Goal: Task Accomplishment & Management: Complete application form

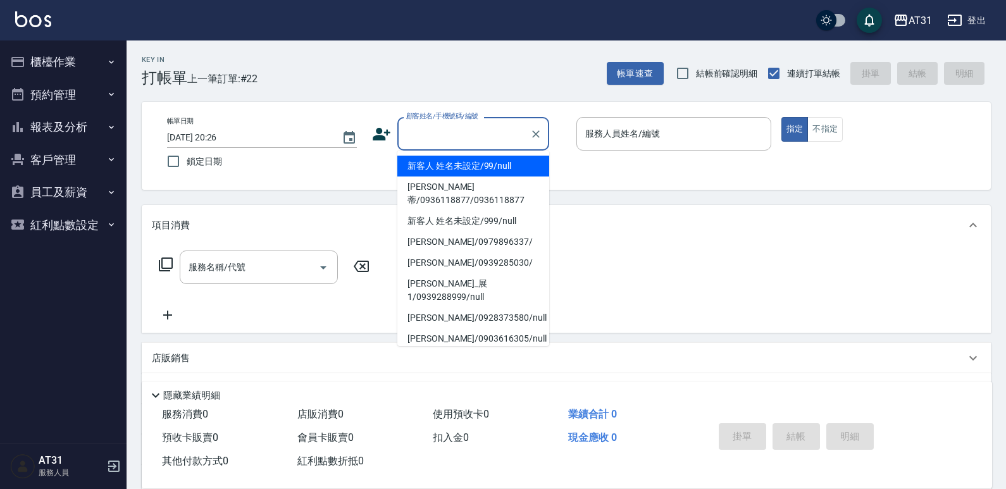
click at [489, 124] on input "顧客姓名/手機號碼/編號" at bounding box center [463, 134] width 121 height 22
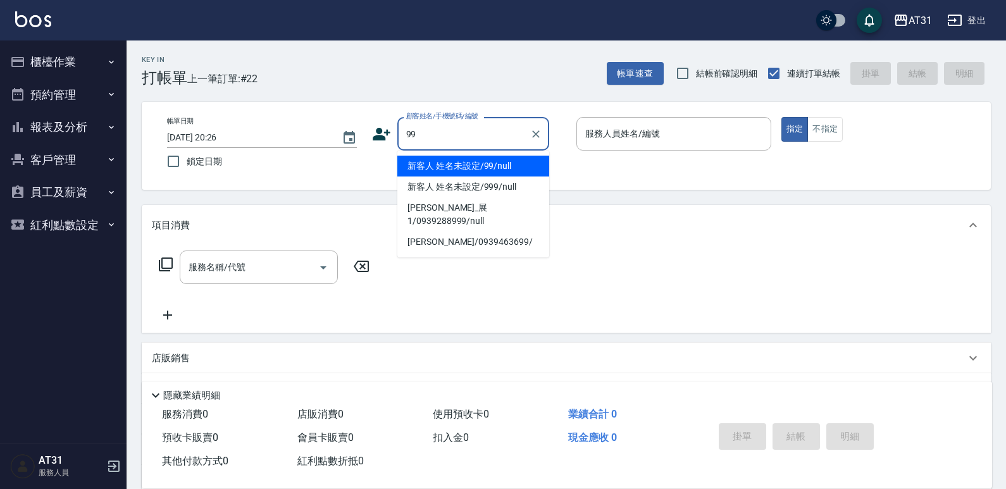
type input "新客人 姓名未設定/99/null"
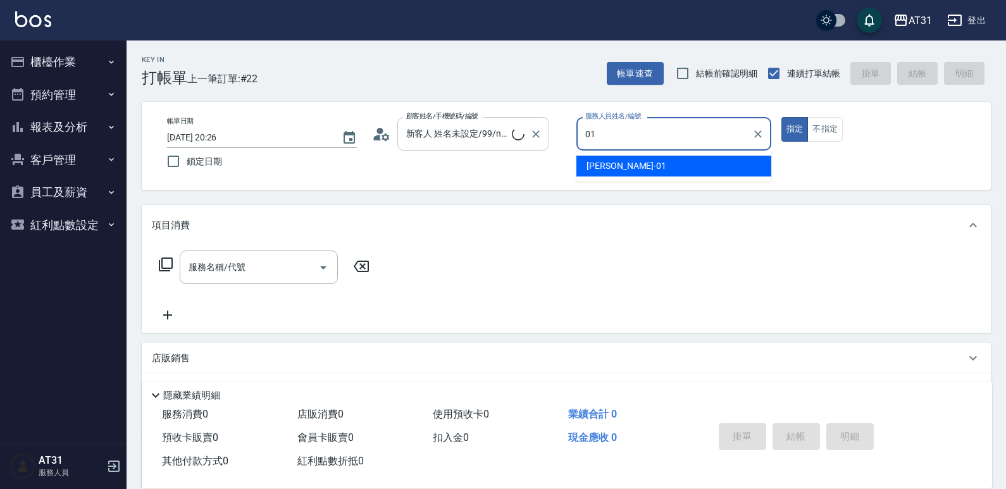
type input "[PERSON_NAME]-01"
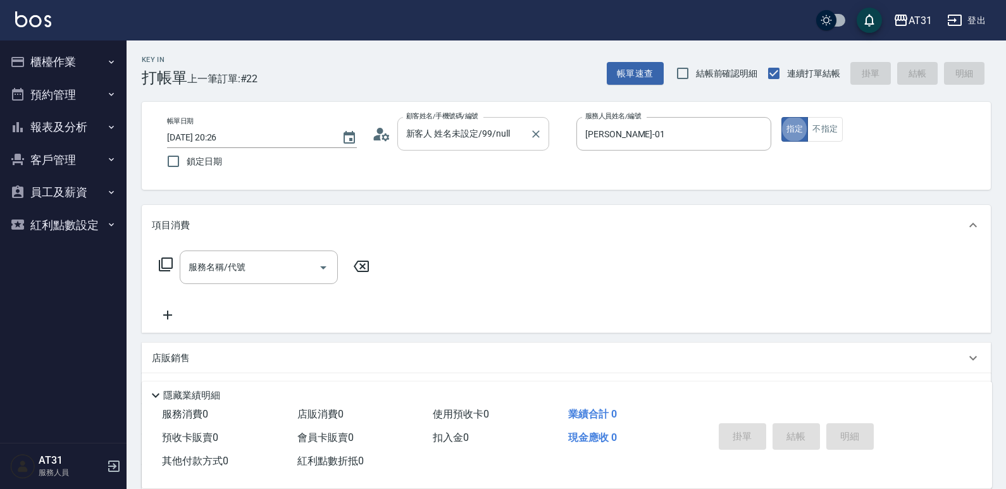
type button "true"
click at [824, 119] on button "不指定" at bounding box center [824, 129] width 35 height 25
click at [261, 262] on input "服務名稱/代號" at bounding box center [249, 267] width 128 height 22
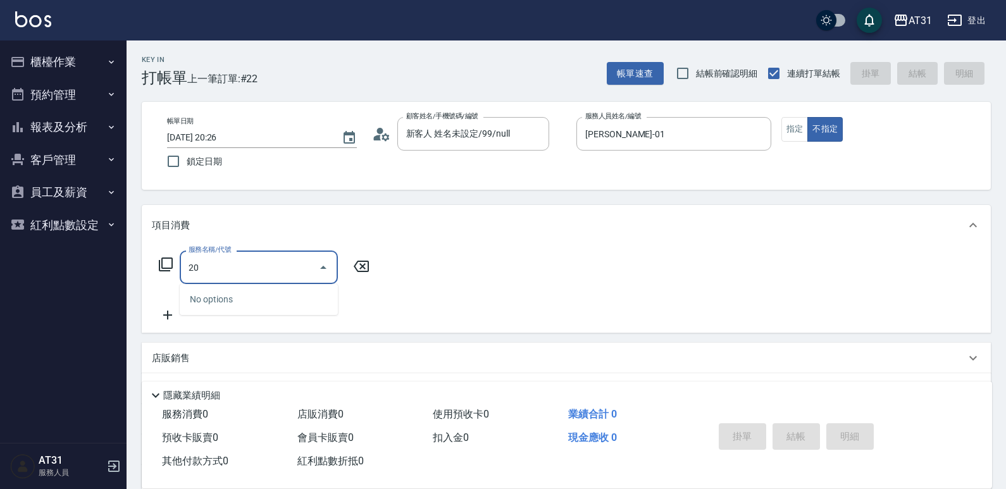
type input "201"
type input "20"
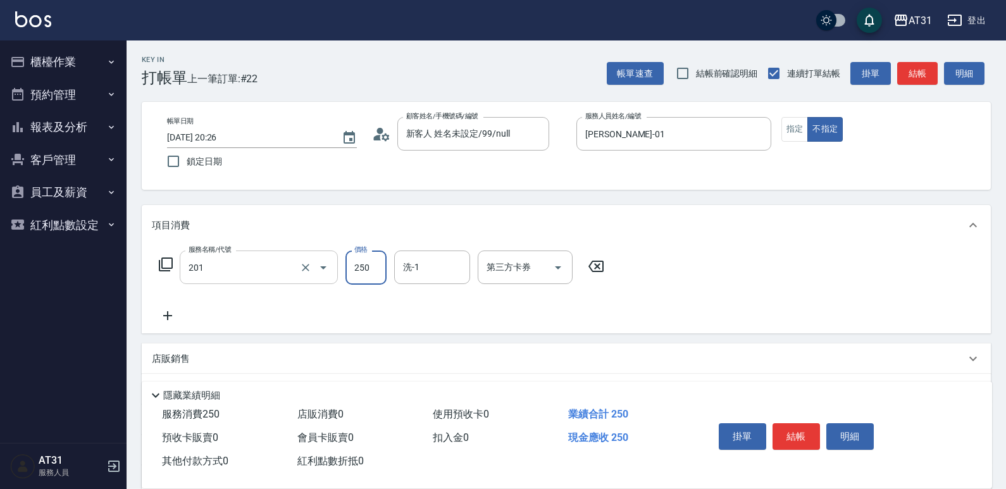
type input "洗髮(201)"
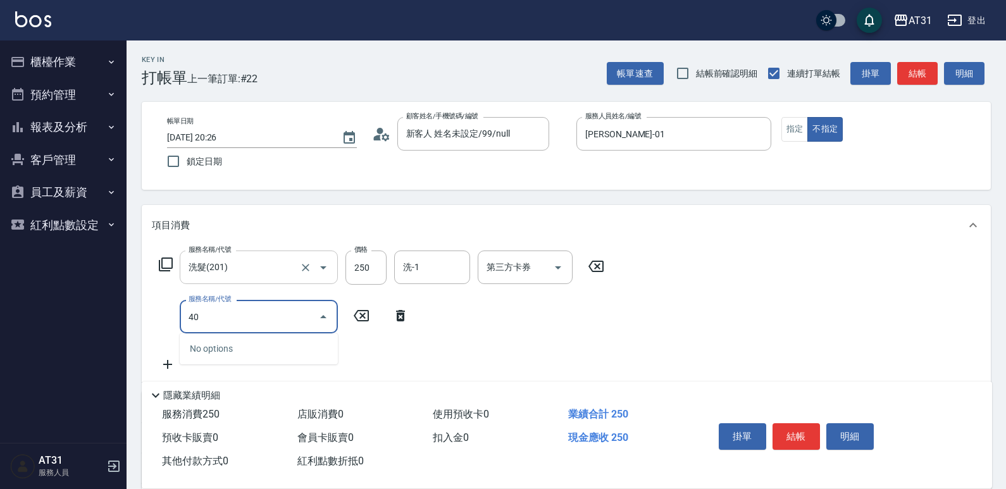
type input "401"
type input "50"
type input "剪髮(401)"
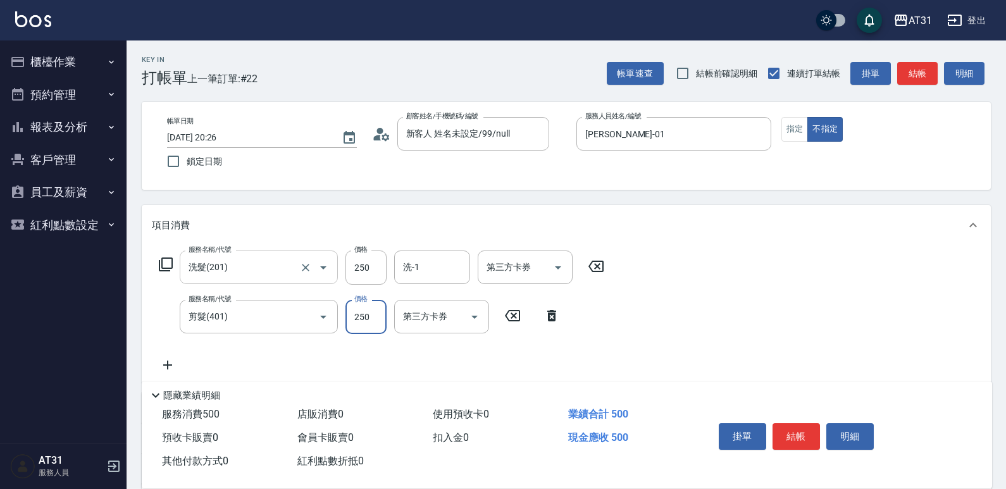
type input "20"
type input "34"
type input "50"
type input "349"
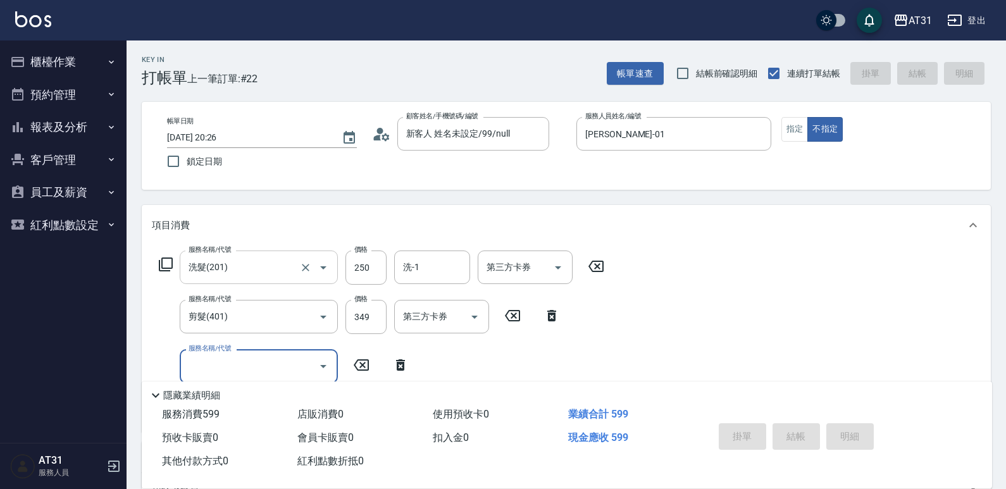
type input "[DATE] 20:27"
type input "0"
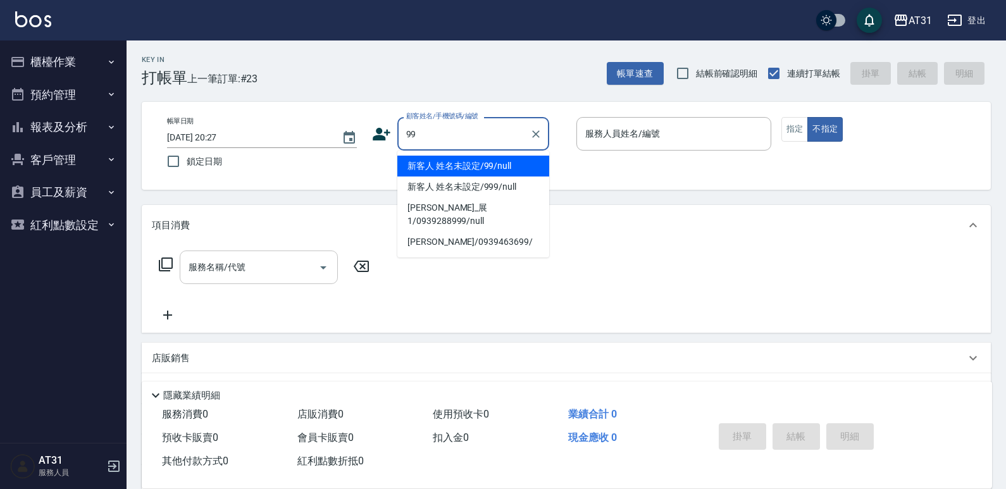
type input "新客人 姓名未設定/99/null"
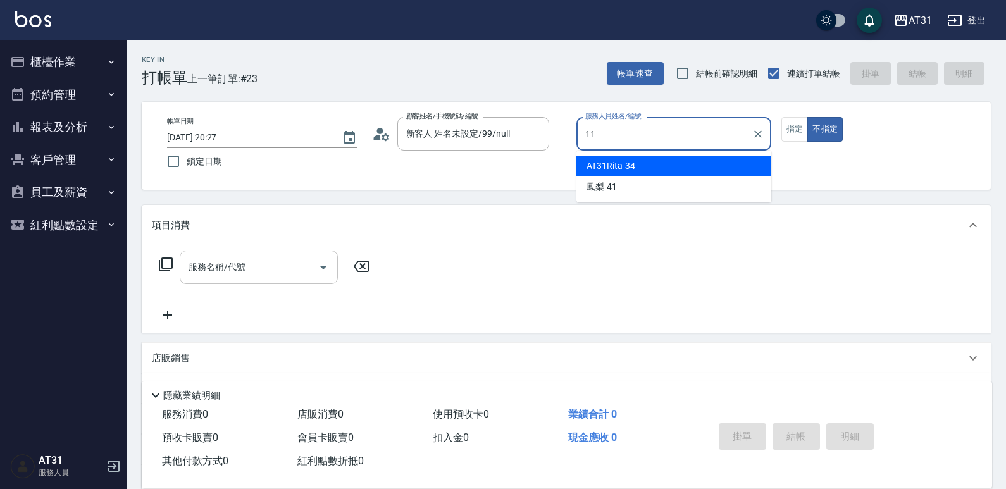
type input "BoBo-11"
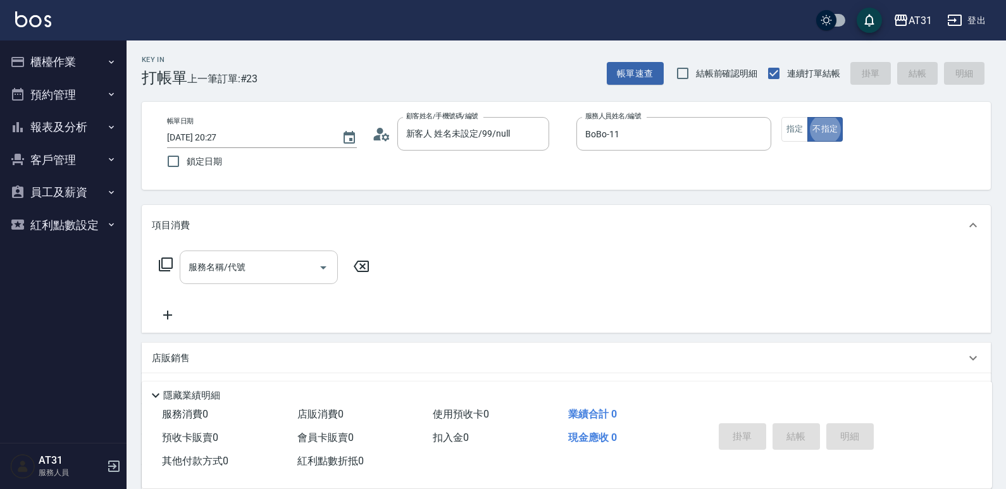
type button "false"
click at [796, 128] on button "指定" at bounding box center [794, 129] width 27 height 25
click at [295, 270] on input "服務名稱/代號" at bounding box center [249, 267] width 128 height 22
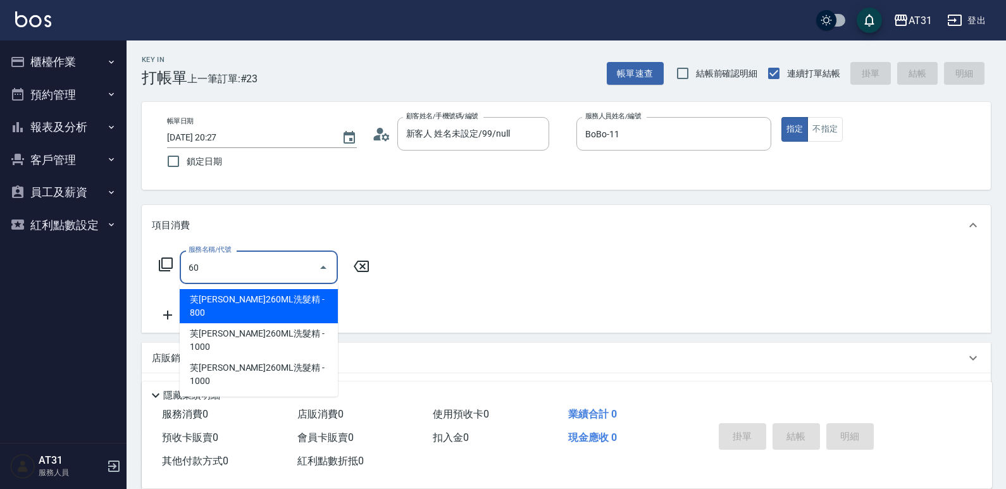
type input "608"
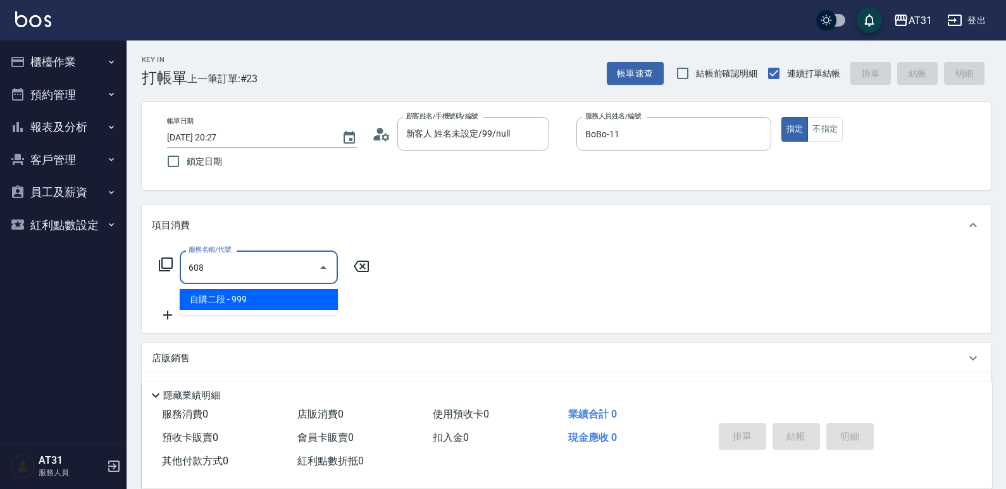
type input "90"
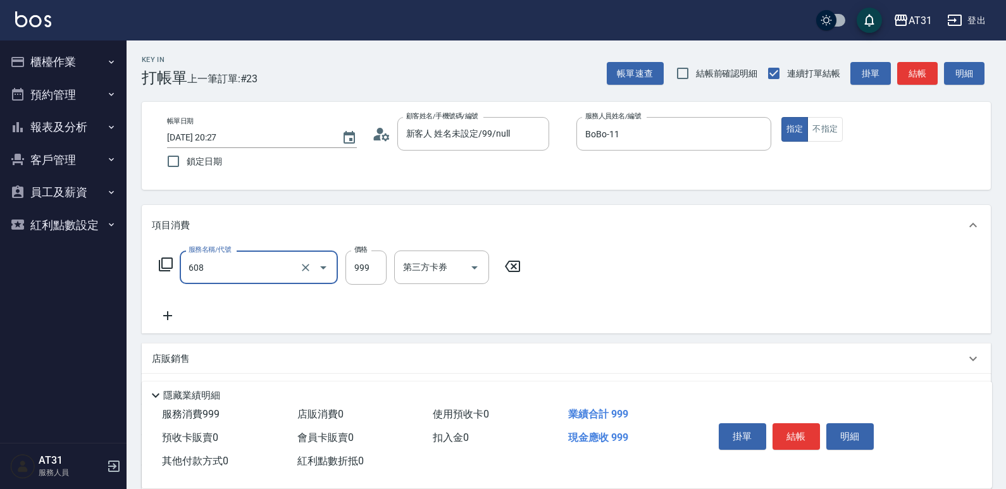
type input "自購二段(608)"
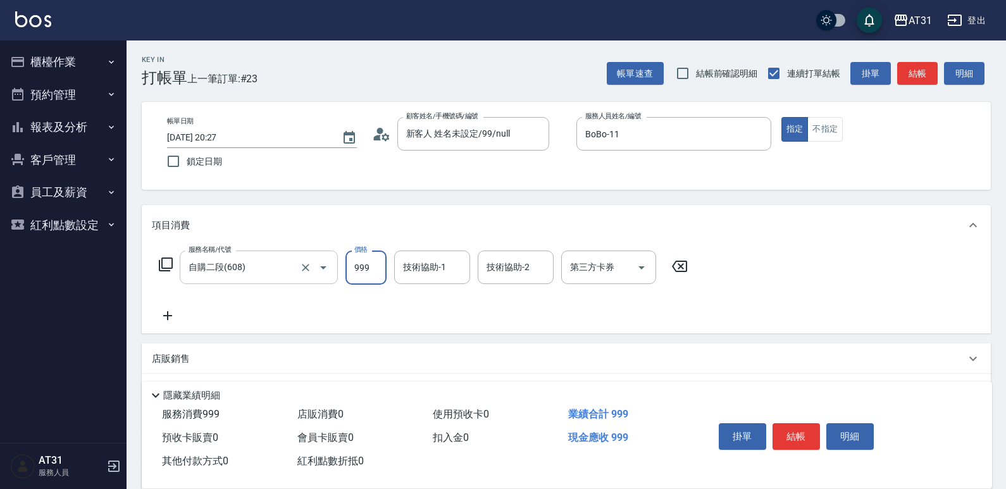
type input "0"
type input "22"
type input "20"
type input "220"
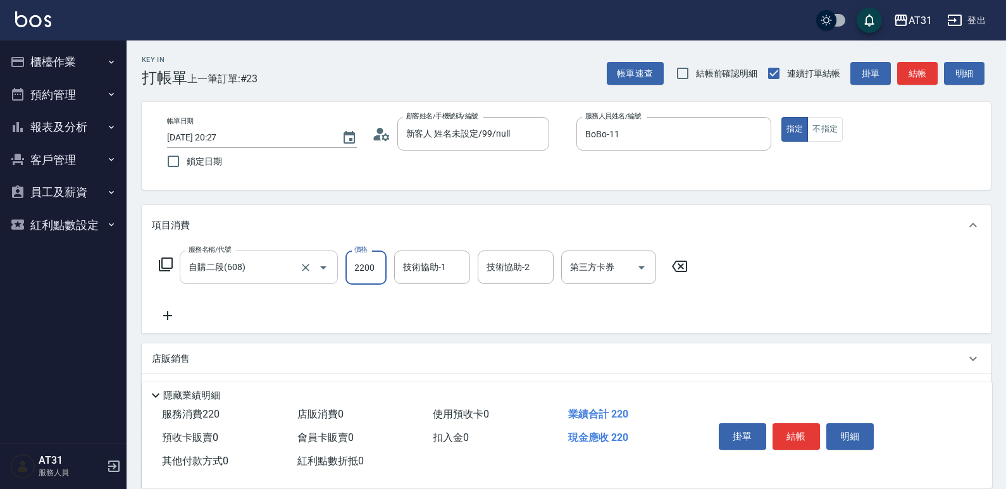
type input "2200"
type input "[PERSON_NAME]-49"
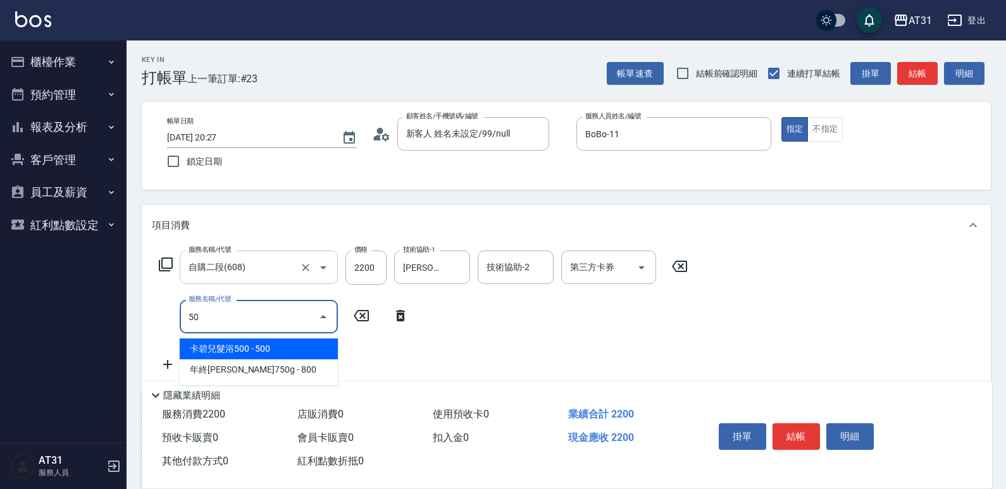
type input "501"
type input "380"
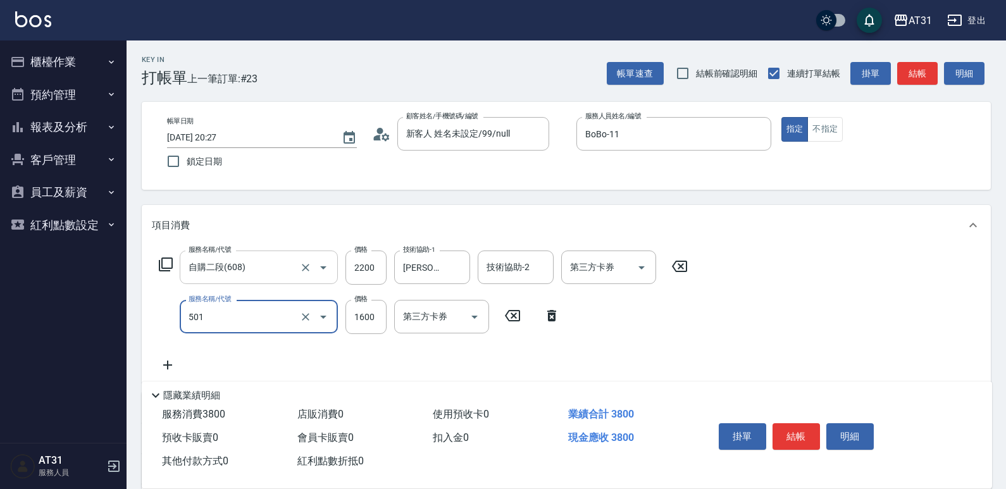
type input "染髮(501)"
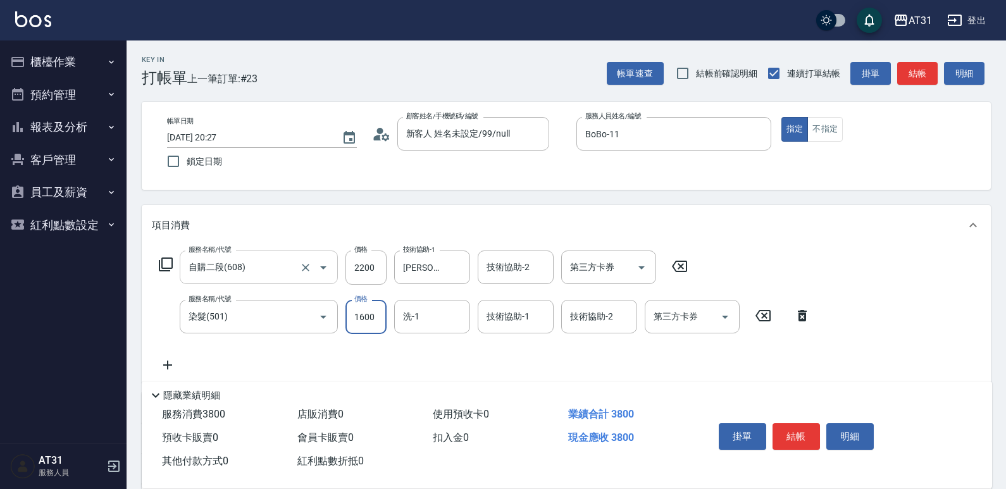
type input "220"
type input "205"
type input "420"
type input "2050"
type input "[PERSON_NAME]-49"
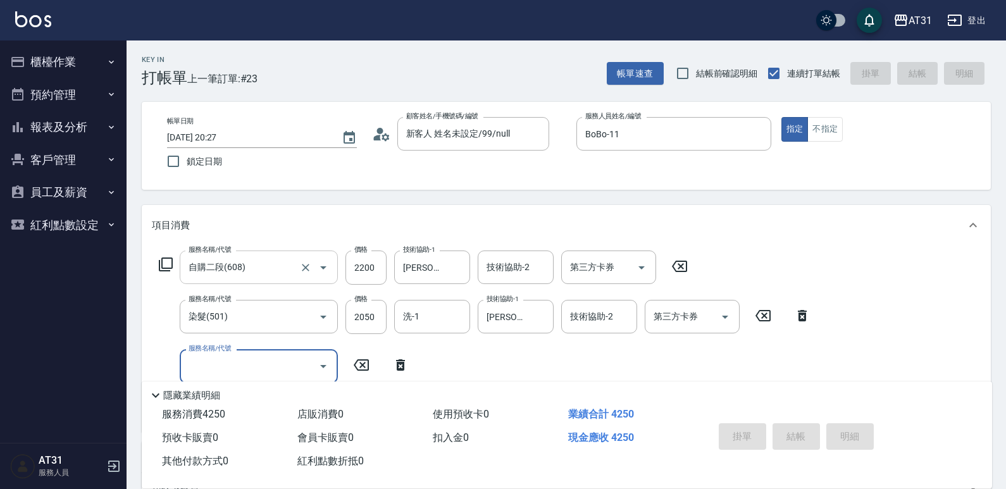
type input "0"
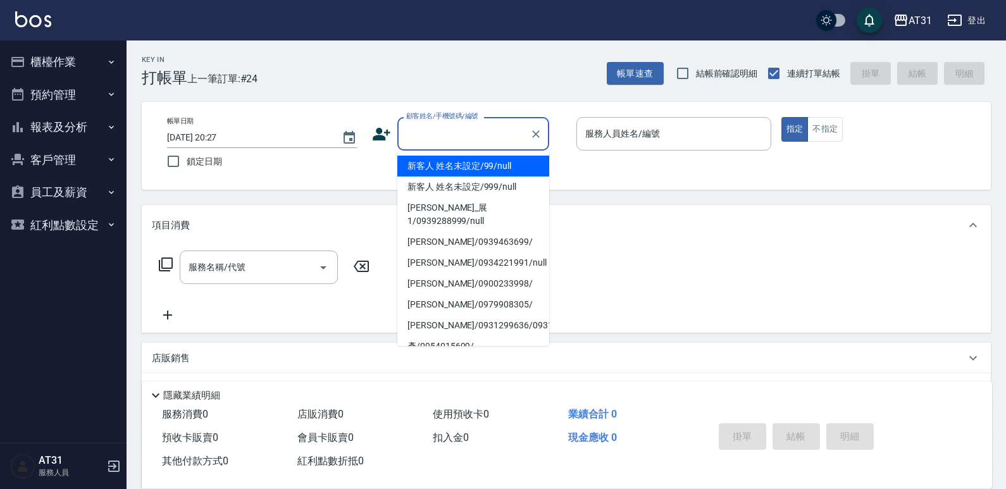
click at [462, 135] on input "顧客姓名/手機號碼/編號" at bounding box center [463, 134] width 121 height 22
type input "新客人 姓名未設定/99/null"
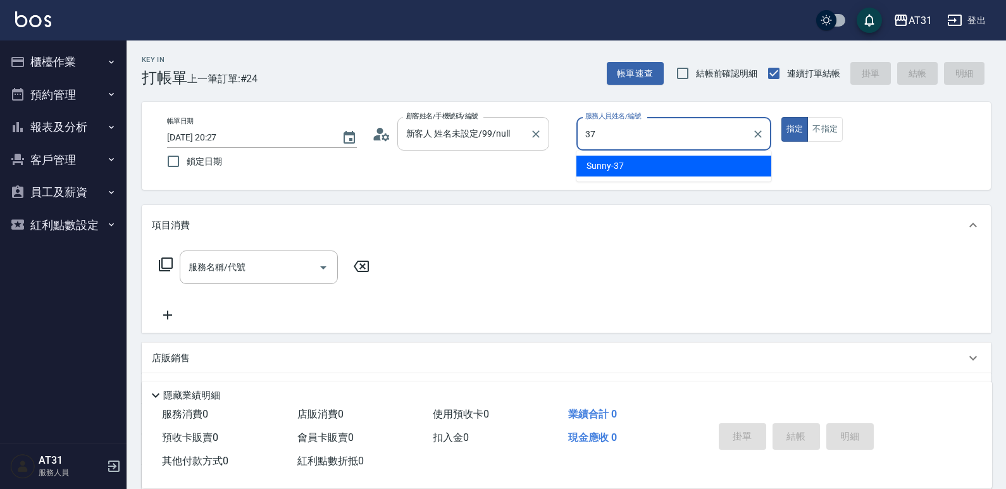
type input "Sunny-37"
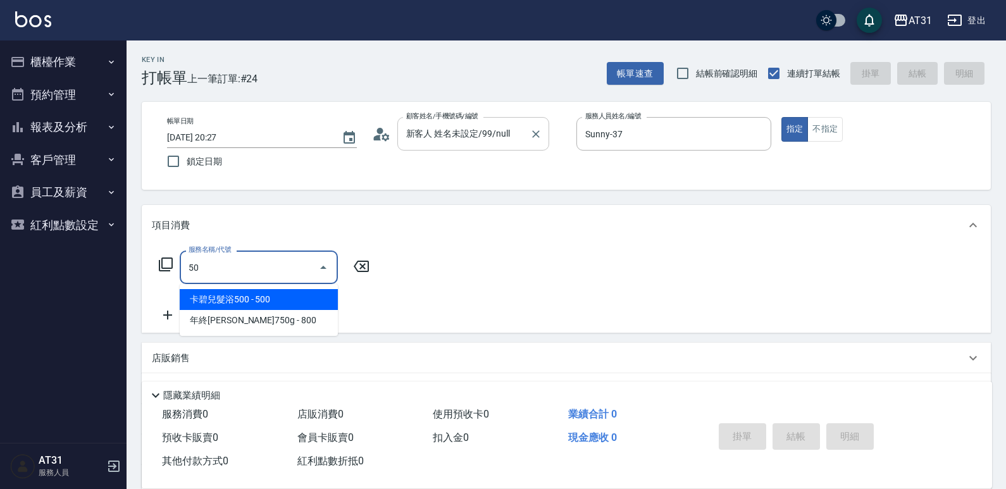
type input "501"
type input "160"
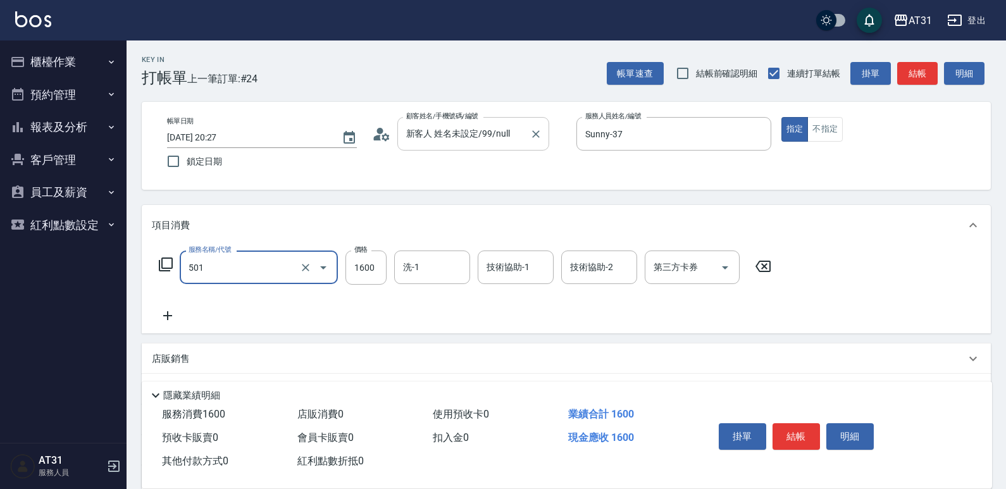
type input "染髮(501)"
type input "0"
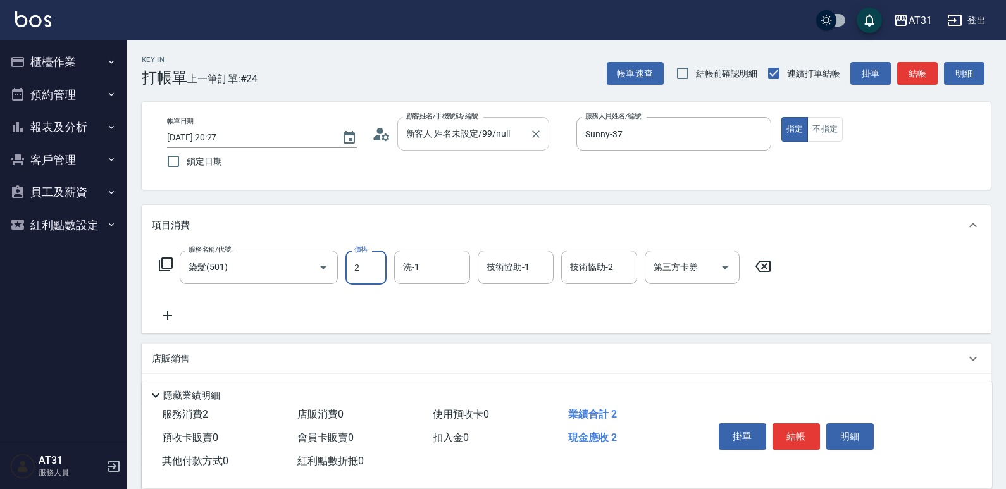
type input "20"
type input "200"
type input "2000"
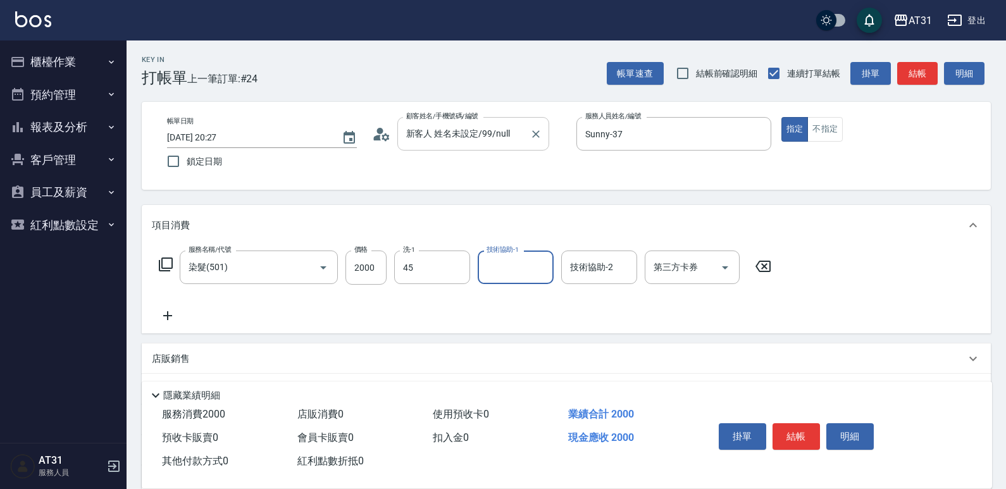
type input "Lyan-45"
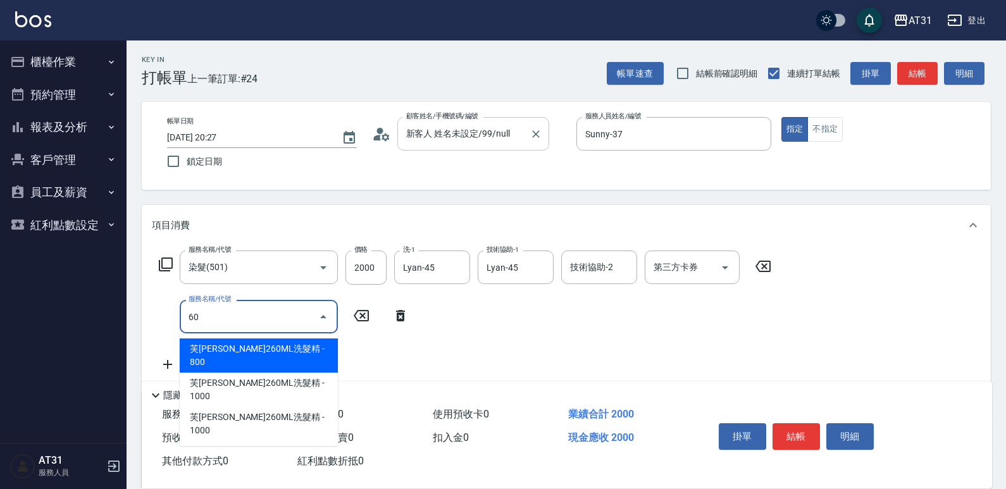
type input "609"
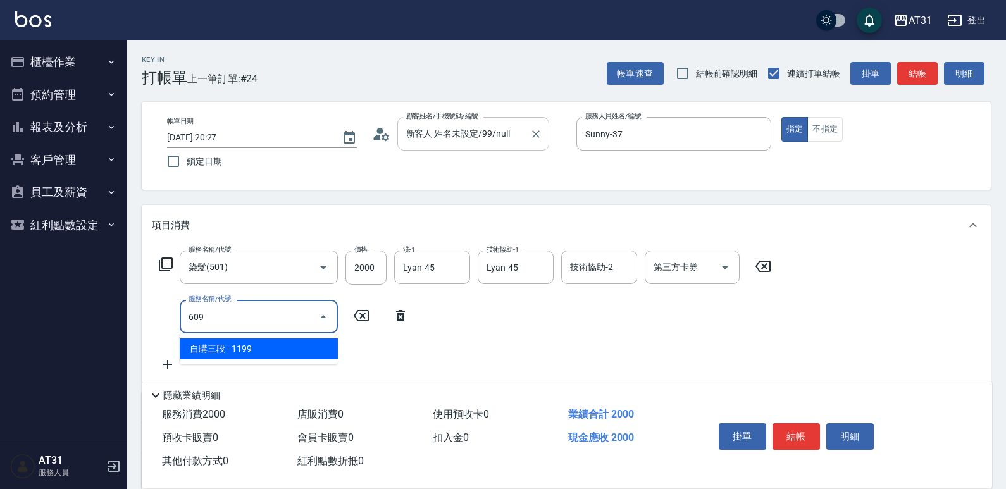
type input "310"
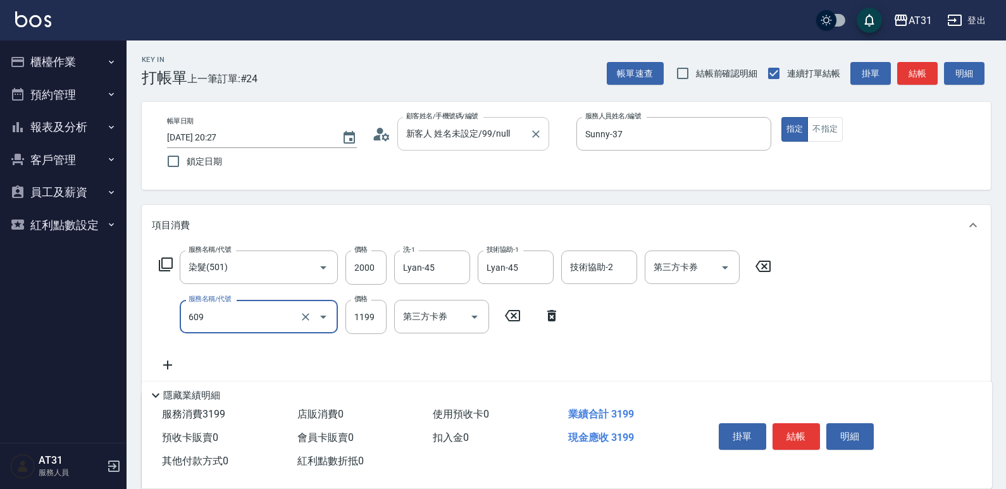
type input "自購三段(609)"
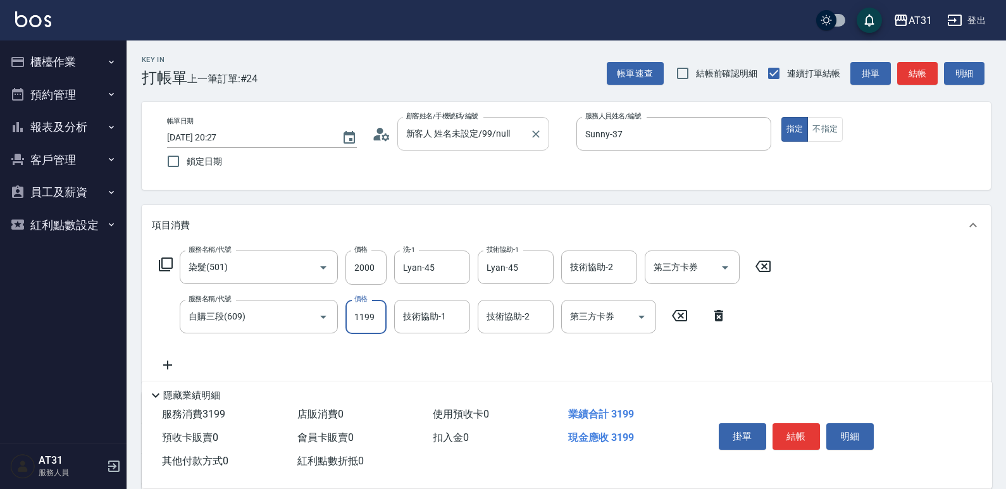
type input "1"
type input "200"
type input "150"
type input "350"
type input "1500"
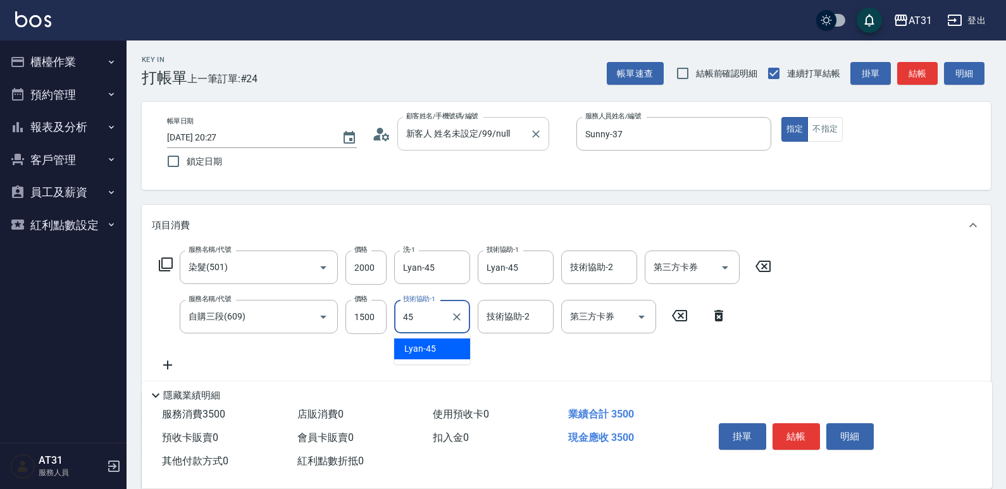
type input "Lyan-45"
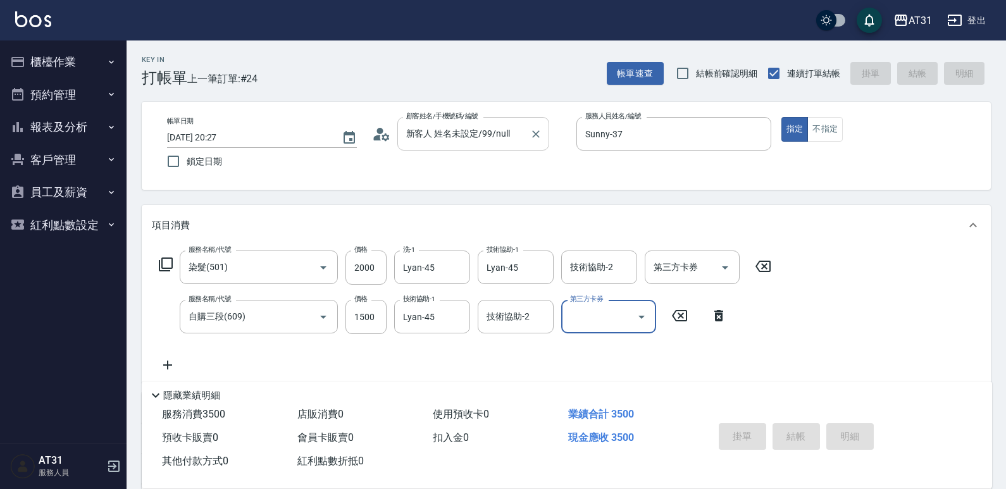
type input "[DATE] 20:46"
type input "0"
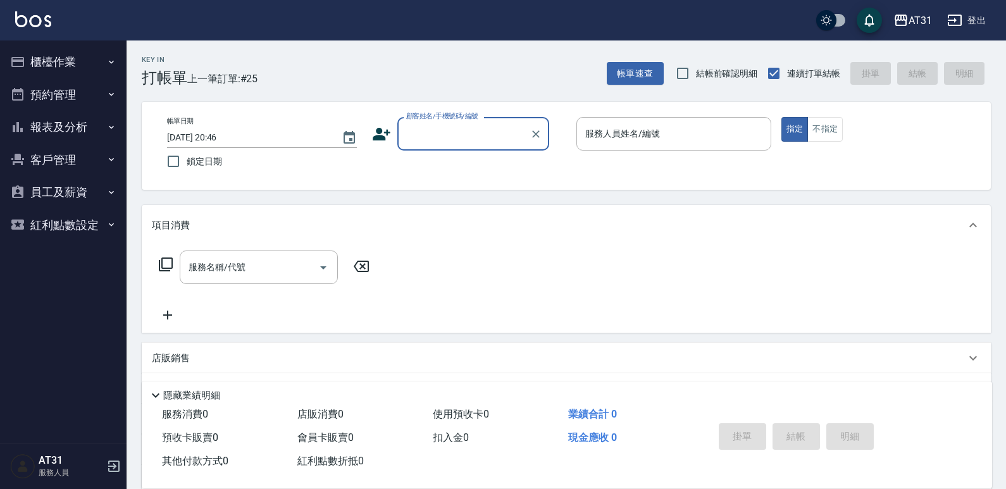
drag, startPoint x: 75, startPoint y: 130, endPoint x: 81, endPoint y: 163, distance: 32.8
click at [75, 130] on button "報表及分析" at bounding box center [63, 127] width 116 height 33
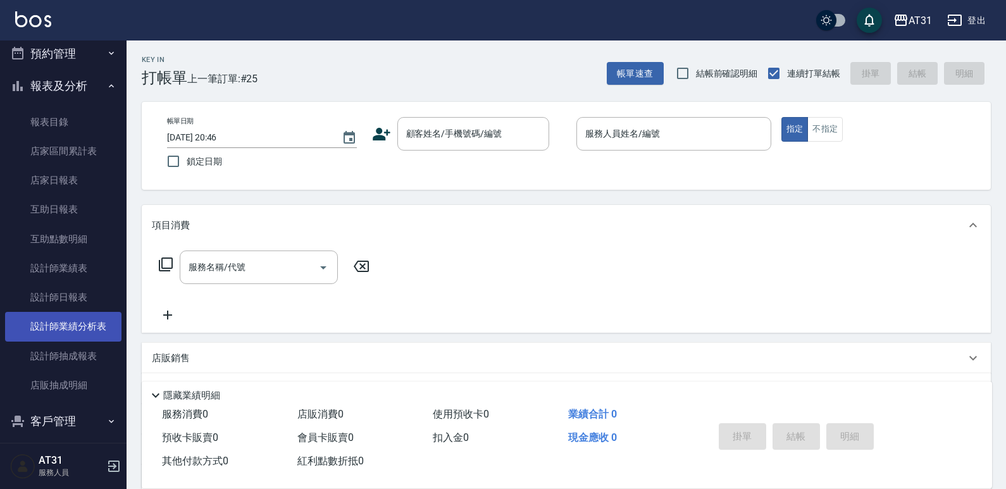
scroll to position [63, 0]
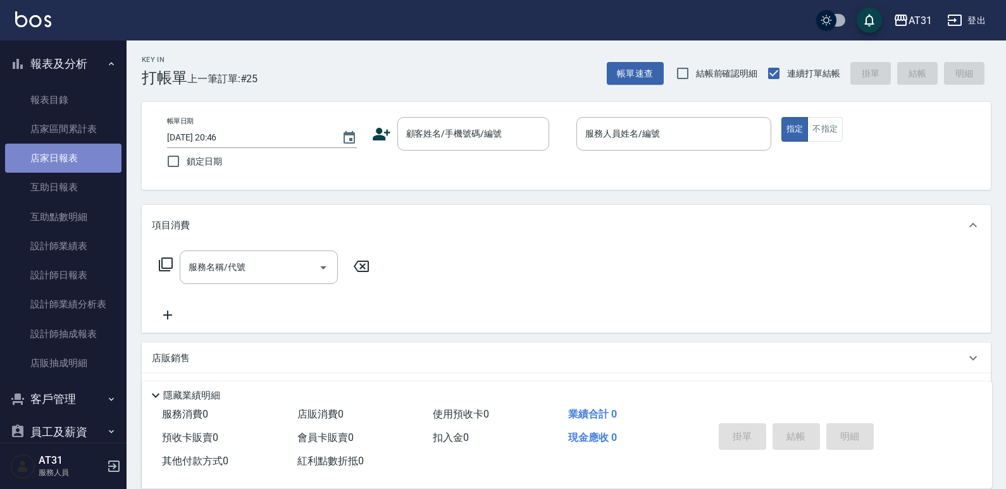
click at [80, 157] on link "店家日報表" at bounding box center [63, 158] width 116 height 29
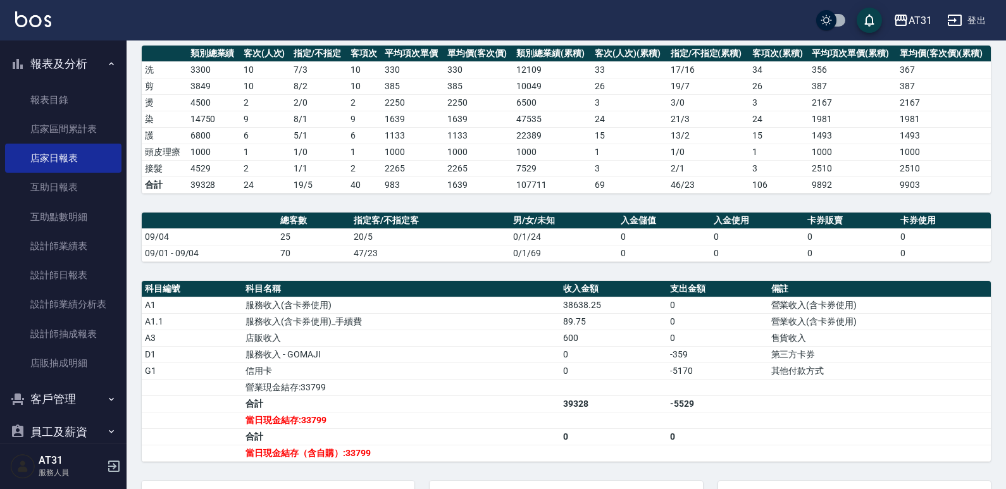
scroll to position [190, 0]
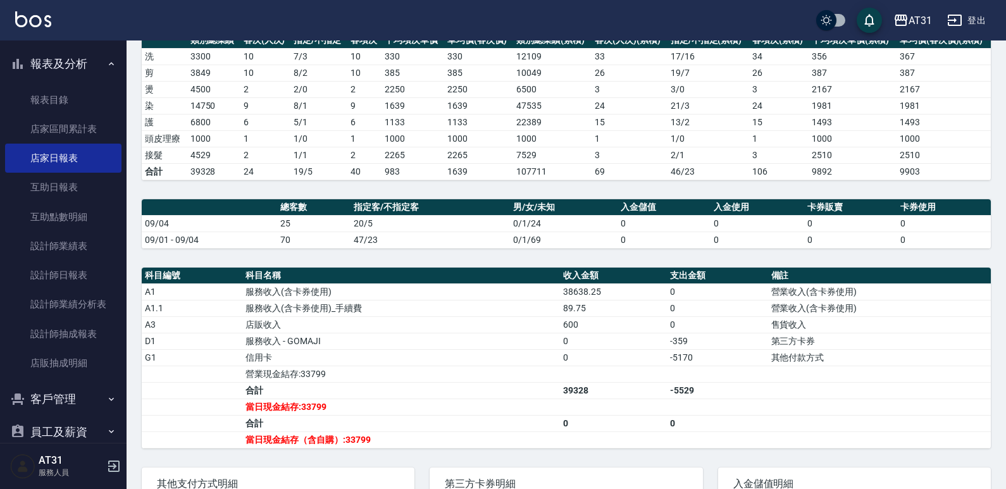
click at [1002, 211] on html "AT31 登出 櫃檯作業 打帳單 帳單列表 掛單列表 現金收支登錄 材料自購登錄 每日結帳 排班表 現場電腦打卡 預約管理 預約管理 單日預約紀錄 單週預約紀…" at bounding box center [503, 220] width 1006 height 820
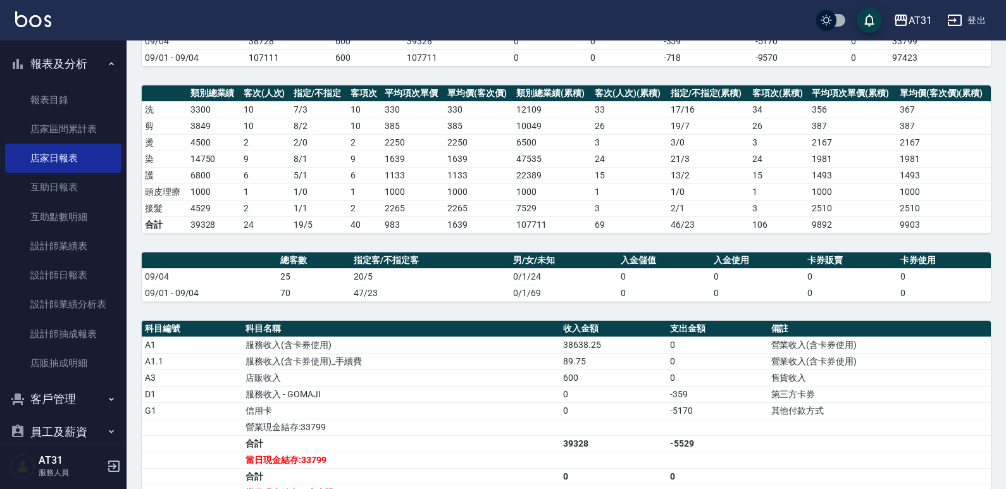
scroll to position [116, 0]
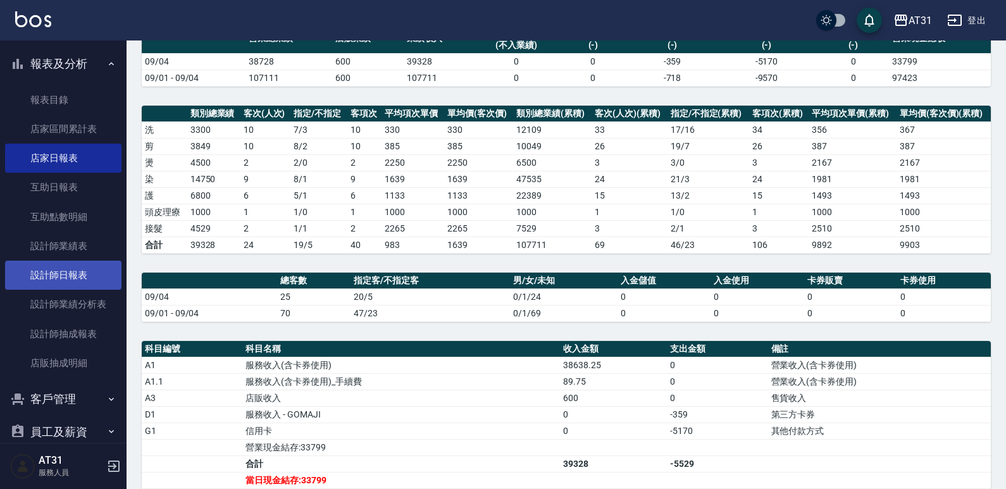
click at [66, 276] on link "設計師日報表" at bounding box center [63, 275] width 116 height 29
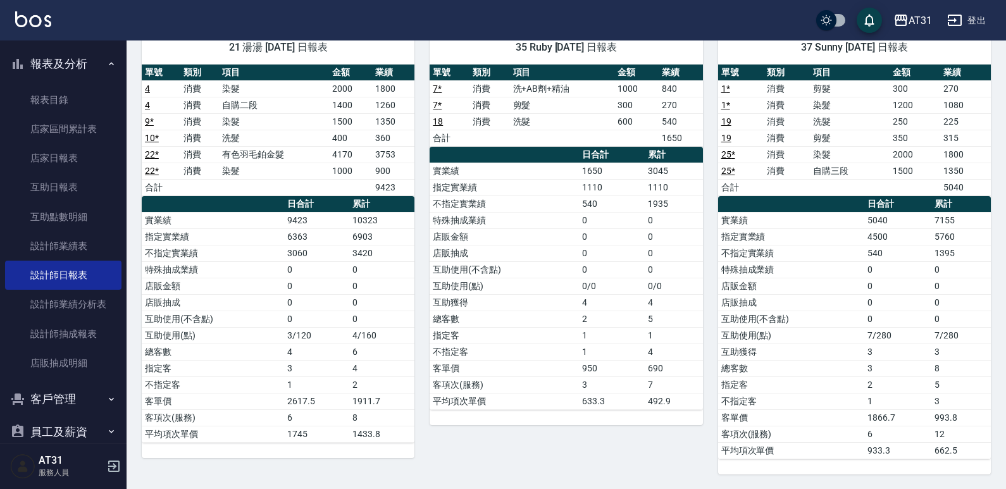
scroll to position [766, 0]
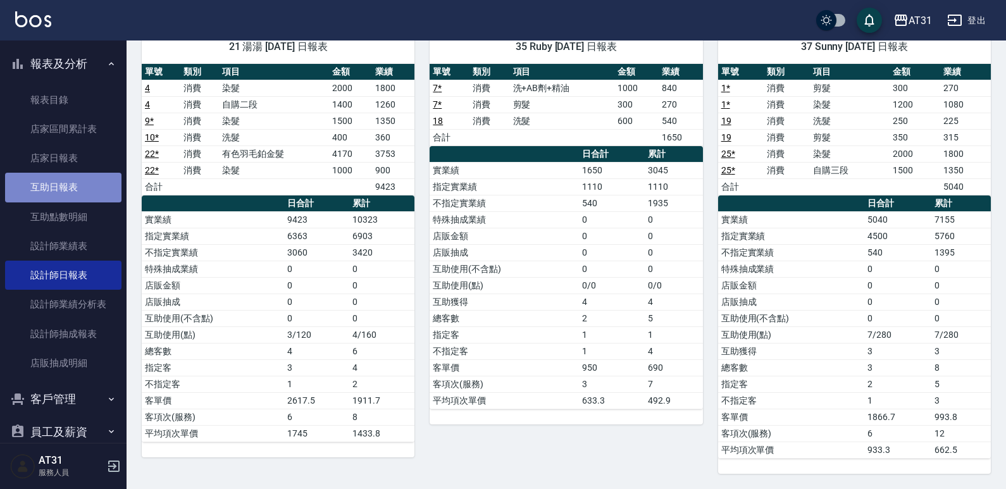
click at [66, 194] on link "互助日報表" at bounding box center [63, 187] width 116 height 29
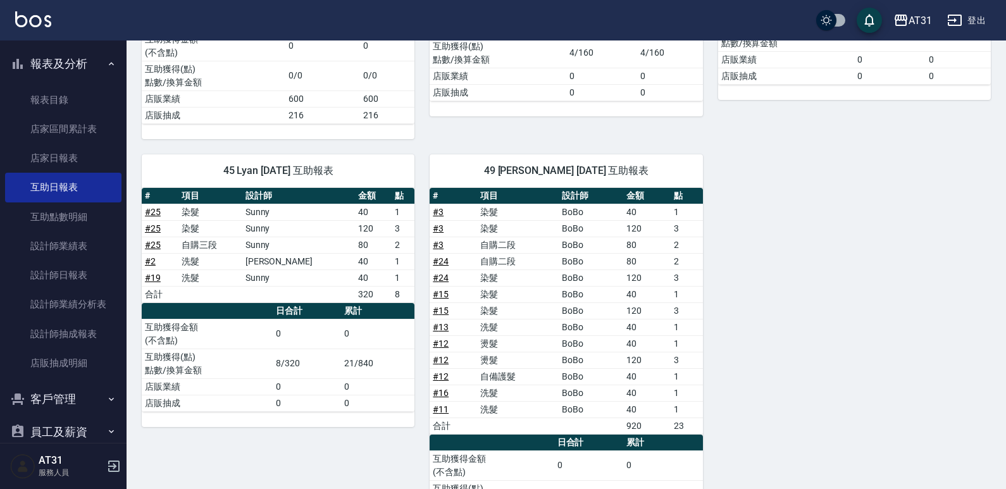
scroll to position [316, 0]
